Goal: Task Accomplishment & Management: Manage account settings

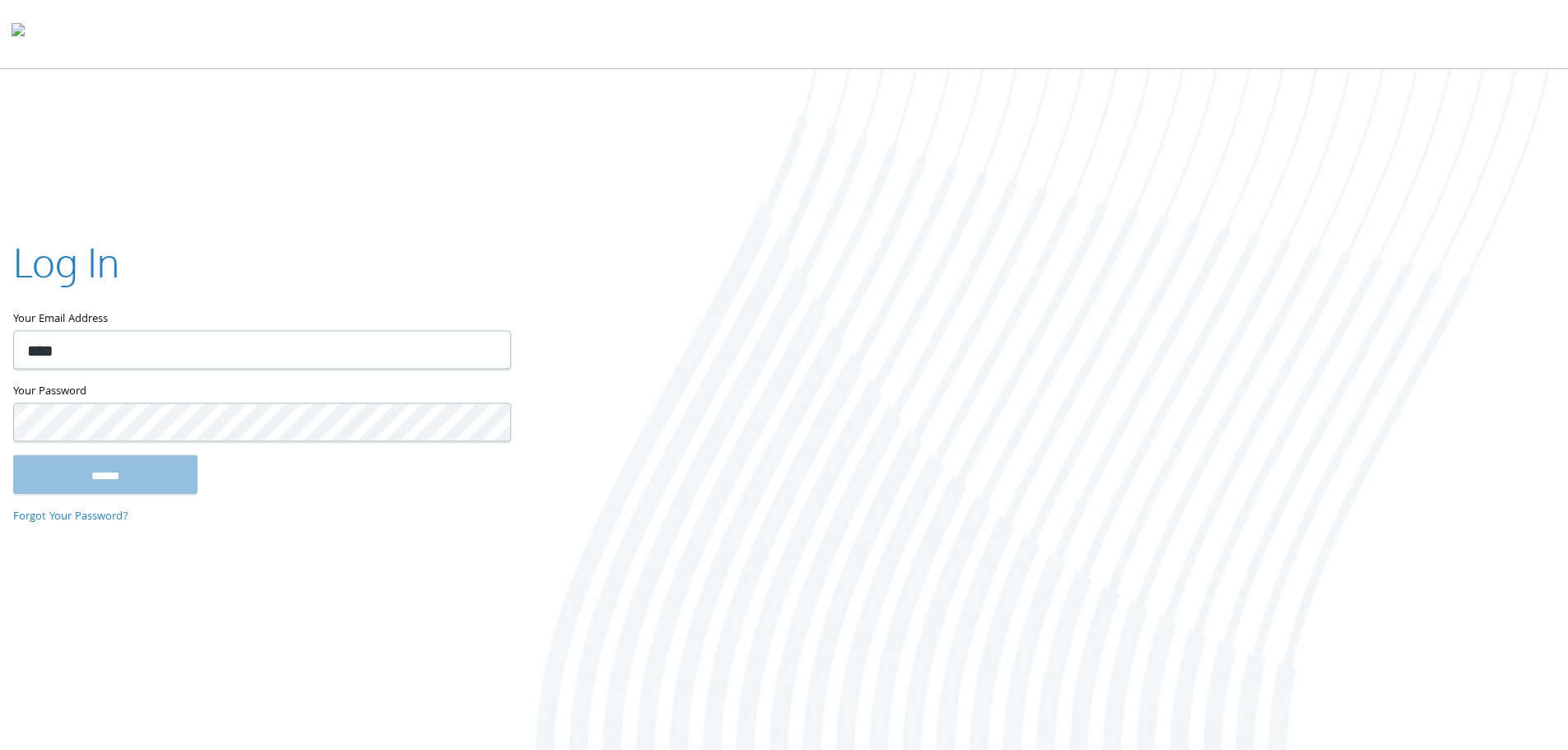
type input "**********"
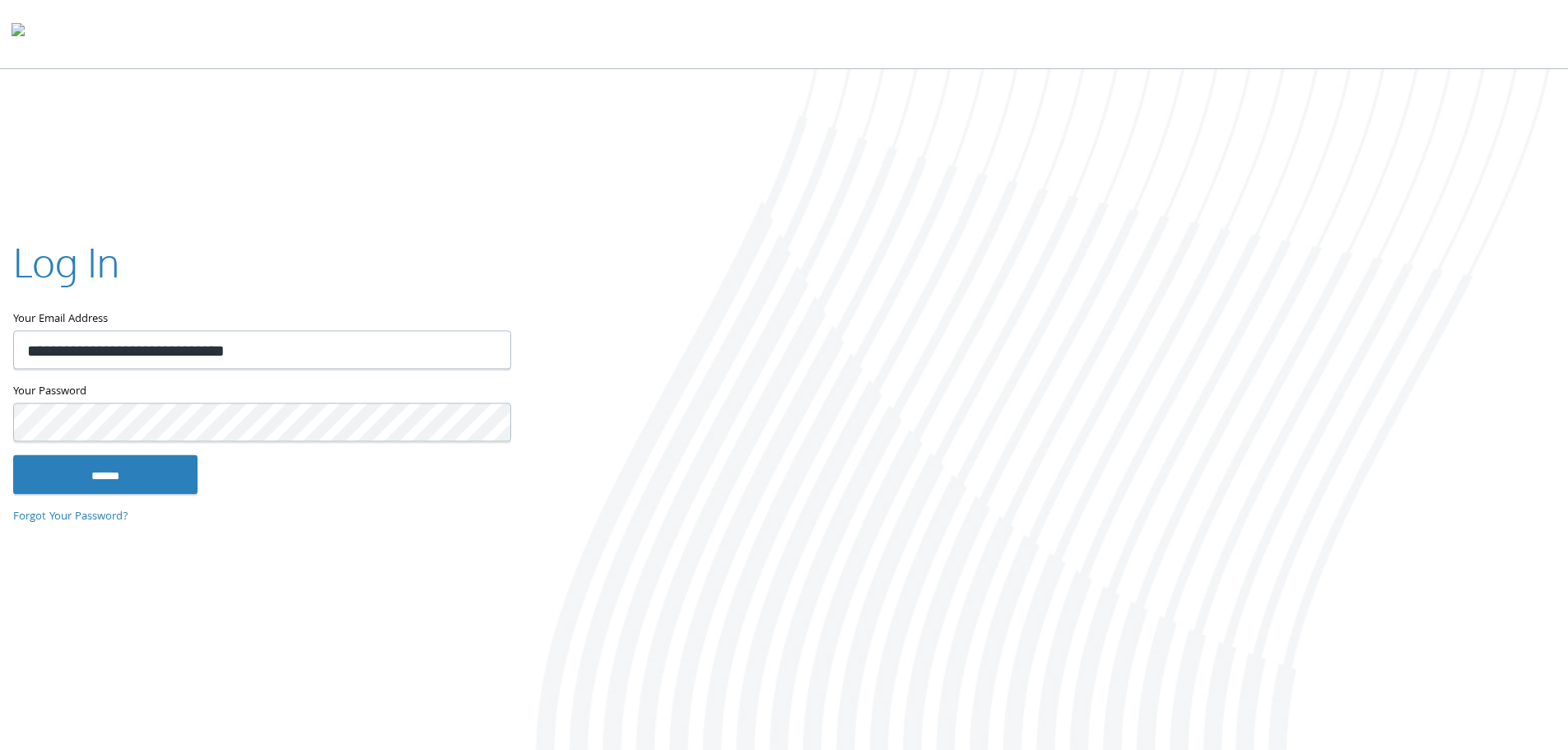
click at [13, 454] on input "******" at bounding box center [105, 474] width 185 height 40
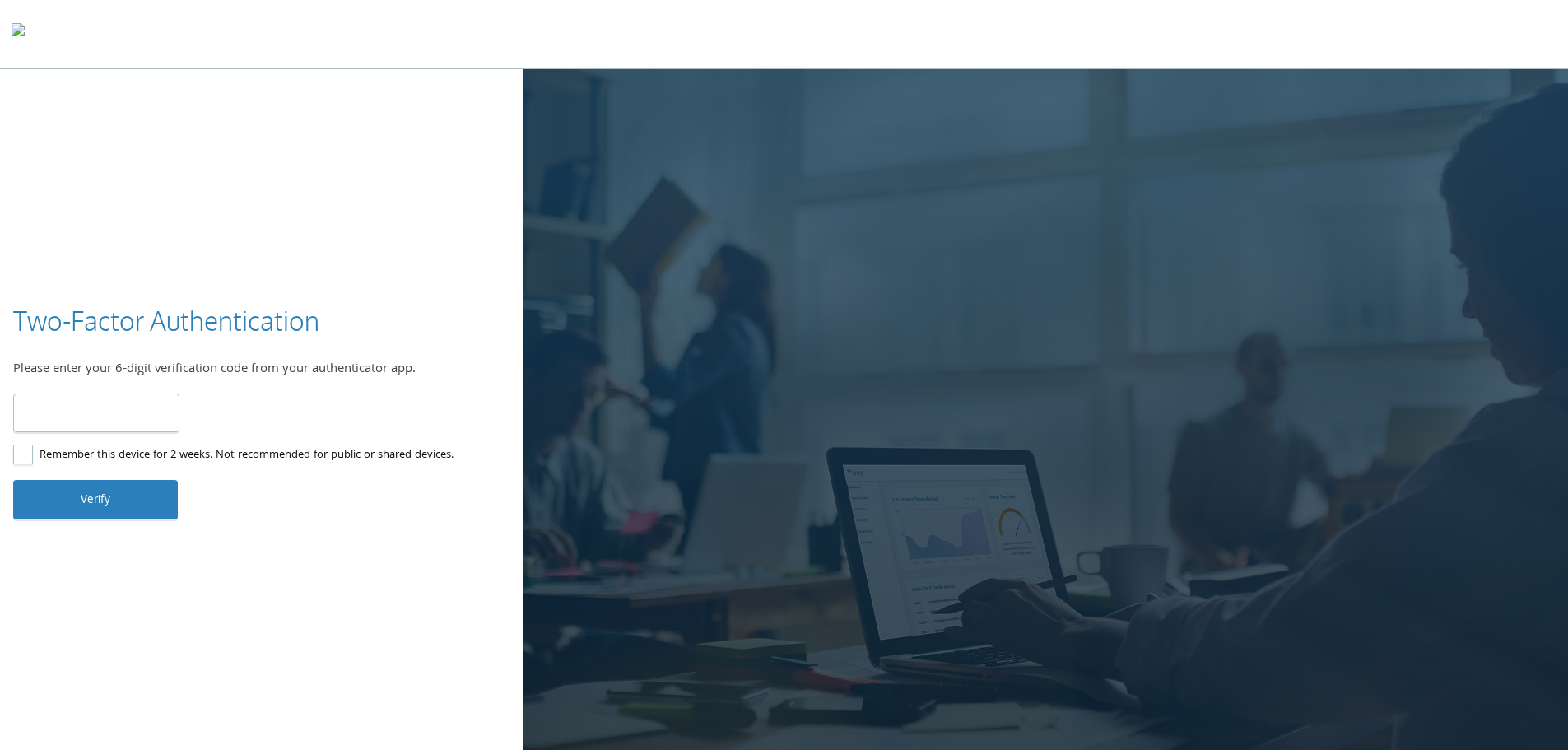
type input "******"
